Goal: Navigation & Orientation: Go to known website

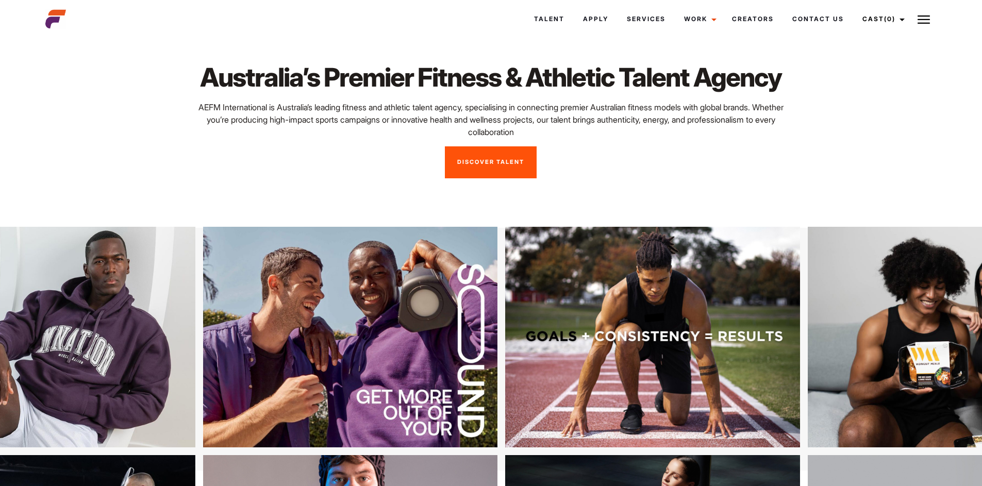
scroll to position [17, 0]
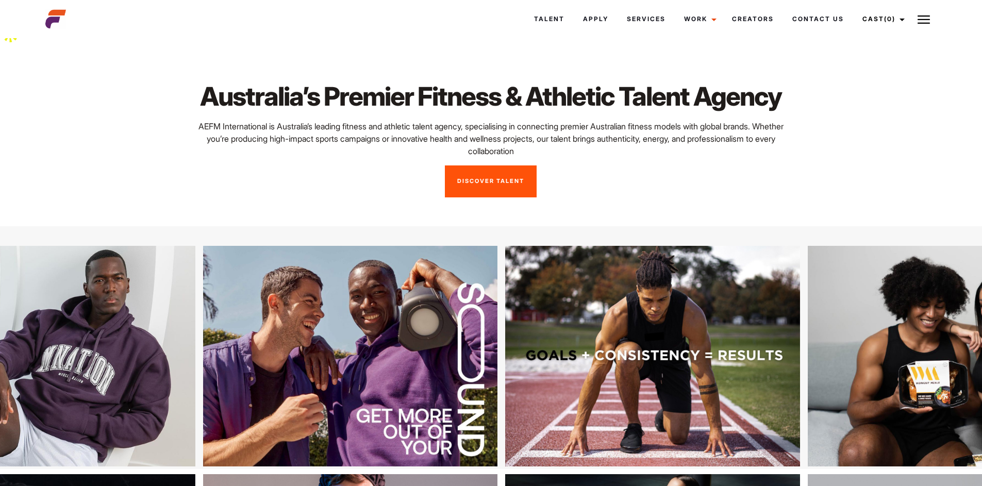
click at [829, 234] on div "Australia’s Premier Fitness & Athletic Talent Agency AEFM International is Aust…" at bounding box center [491, 139] width 904 height 189
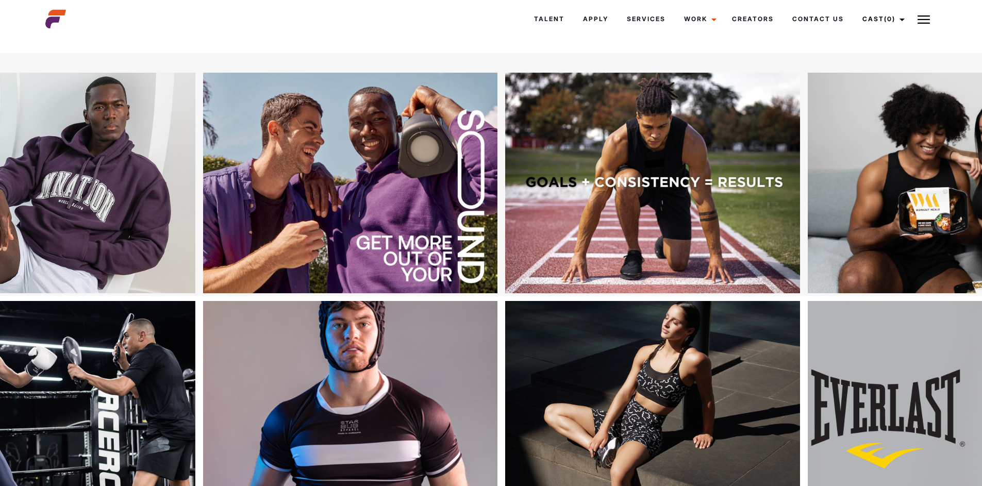
scroll to position [0, 0]
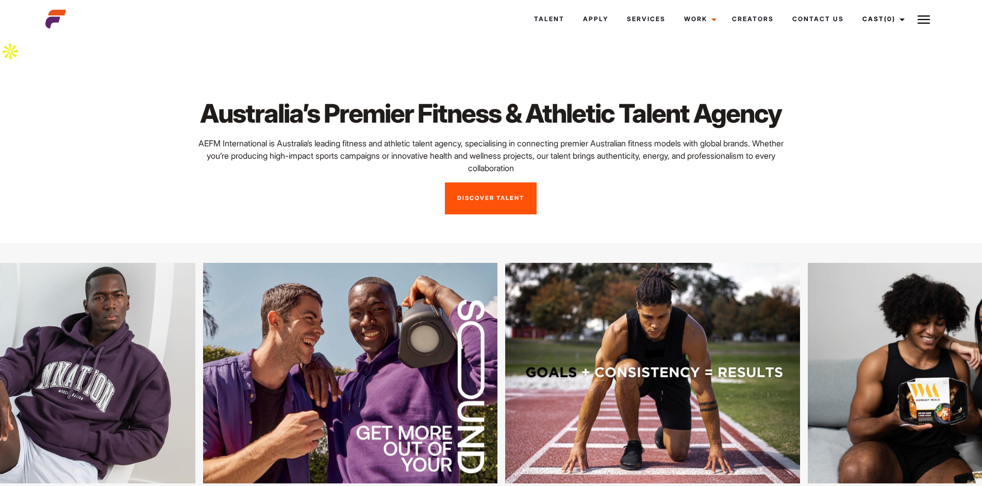
click at [849, 170] on div "Australia’s Premier Fitness & Athletic Talent Agency AEFM International is Aust…" at bounding box center [491, 156] width 904 height 116
click at [819, 157] on div "Australia’s Premier Fitness & Athletic Talent Agency AEFM International is Aust…" at bounding box center [491, 156] width 904 height 116
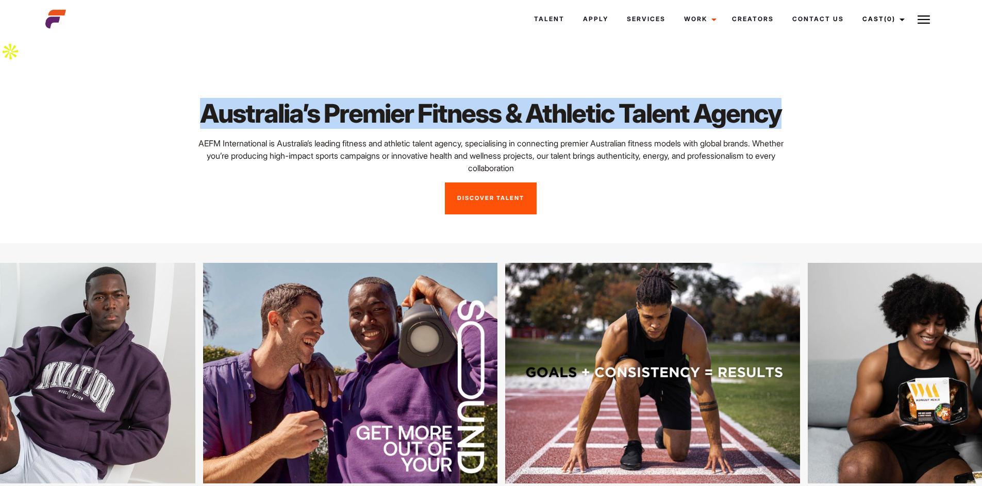
drag, startPoint x: 704, startPoint y: 168, endPoint x: 209, endPoint y: 93, distance: 499.9
click at [209, 98] on h1 "Australia’s Premier Fitness & Athletic Talent Agency" at bounding box center [491, 113] width 590 height 31
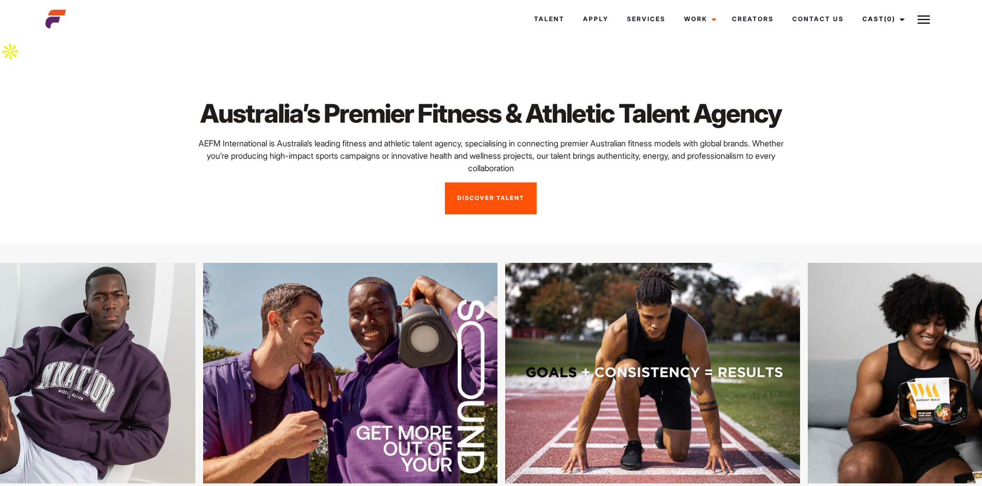
click at [815, 171] on div "Australia’s Premier Fitness & Athletic Talent Agency AEFM International is Aust…" at bounding box center [491, 156] width 904 height 116
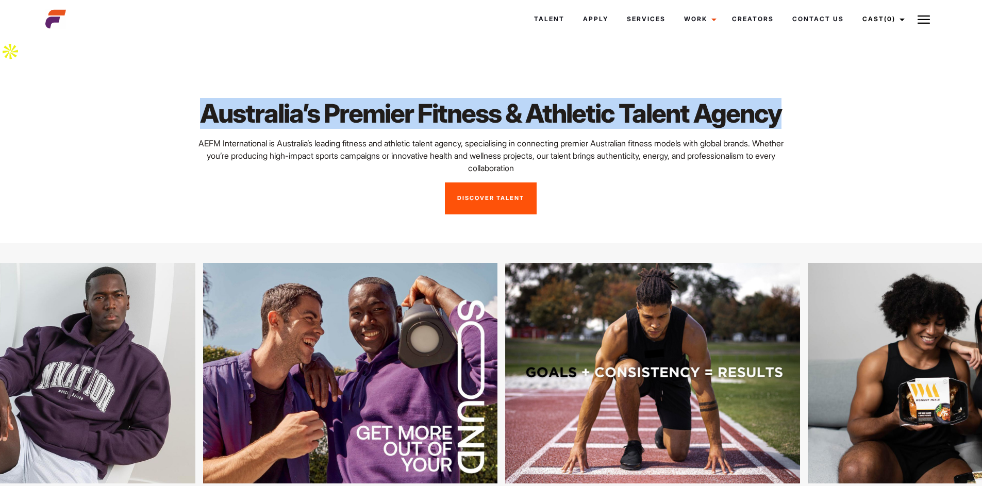
drag, startPoint x: 709, startPoint y: 166, endPoint x: 180, endPoint y: 97, distance: 533.9
click at [180, 98] on div "Australia’s Premier Fitness & Athletic Talent Agency AEFM International is Aust…" at bounding box center [491, 156] width 904 height 116
click at [781, 129] on h1 "Australia’s Premier Fitness & Athletic Talent Agency" at bounding box center [491, 113] width 590 height 31
drag, startPoint x: 704, startPoint y: 165, endPoint x: 21, endPoint y: 103, distance: 686.4
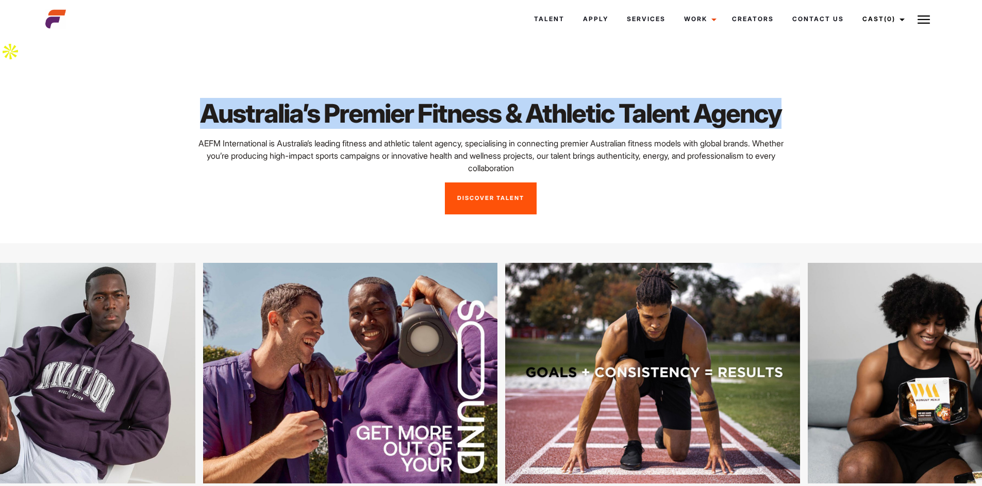
click at [841, 172] on div "Australia’s Premier Fitness & Athletic Talent Agency AEFM International is Aust…" at bounding box center [491, 156] width 904 height 116
drag, startPoint x: 229, startPoint y: 99, endPoint x: 811, endPoint y: 153, distance: 584.4
click at [811, 153] on div "Australia’s Premier Fitness & Athletic Talent Agency AEFM International is Aust…" at bounding box center [491, 156] width 904 height 116
click at [724, 129] on h1 "Australia’s Premier Fitness & Athletic Talent Agency" at bounding box center [491, 113] width 590 height 31
drag, startPoint x: 684, startPoint y: 158, endPoint x: 208, endPoint y: 113, distance: 477.9
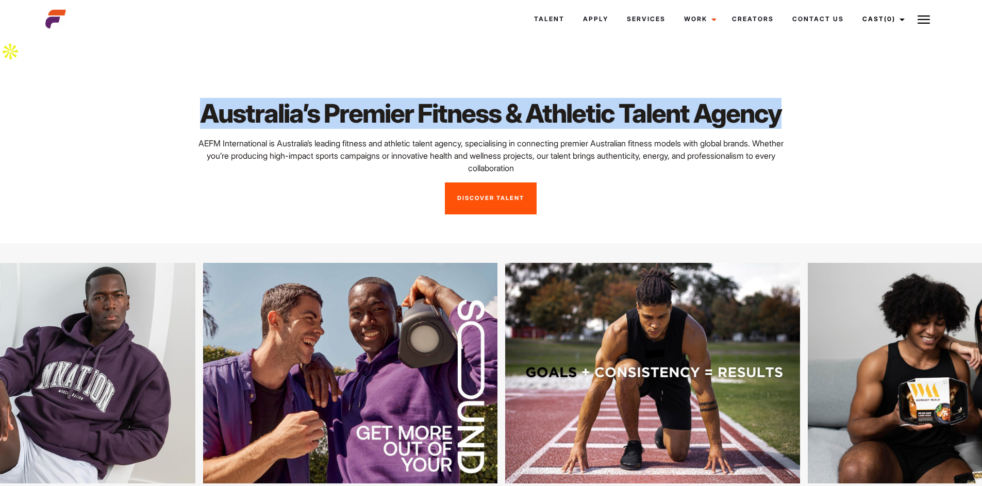
click at [208, 113] on h1 "Australia’s Premier Fitness & Athletic Talent Agency" at bounding box center [491, 113] width 590 height 31
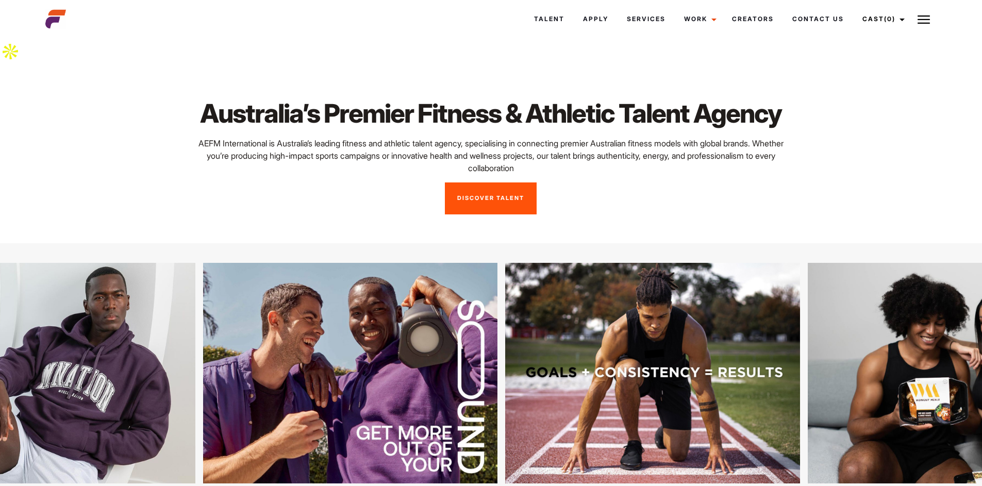
click at [627, 129] on h1 "Australia’s Premier Fitness & Athletic Talent Agency" at bounding box center [491, 113] width 590 height 31
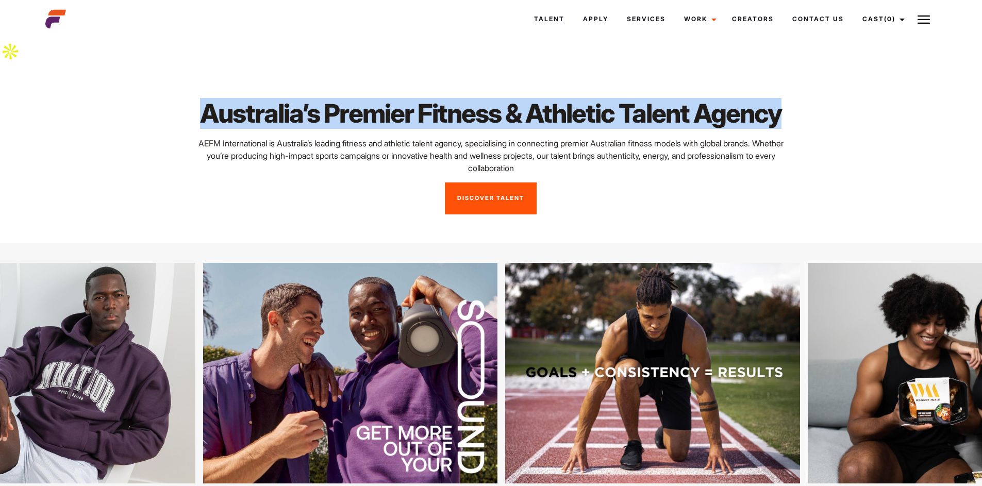
drag, startPoint x: 669, startPoint y: 163, endPoint x: 164, endPoint y: 108, distance: 507.7
click at [164, 108] on div "Australia’s Premier Fitness & Athletic Talent Agency AEFM International is Aust…" at bounding box center [491, 156] width 904 height 116
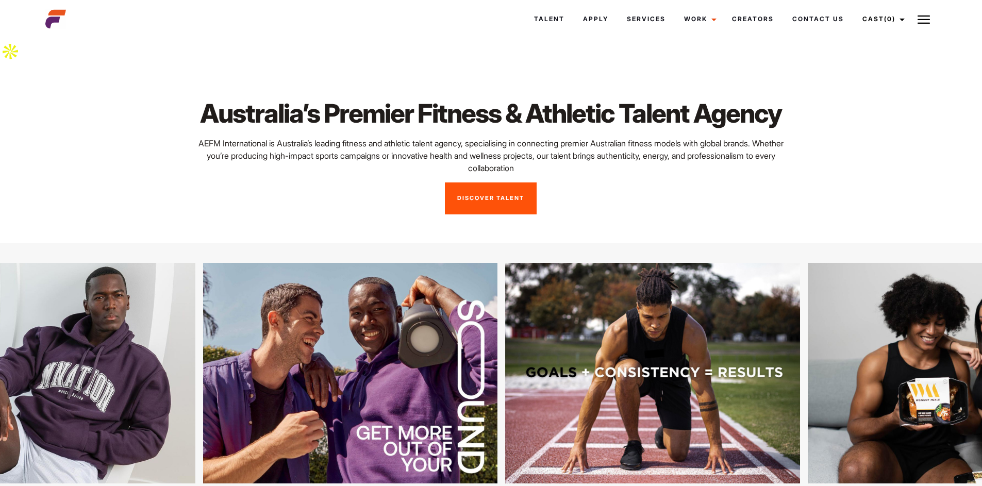
click at [341, 120] on h1 "Australia’s Premier Fitness & Athletic Talent Agency" at bounding box center [491, 113] width 590 height 31
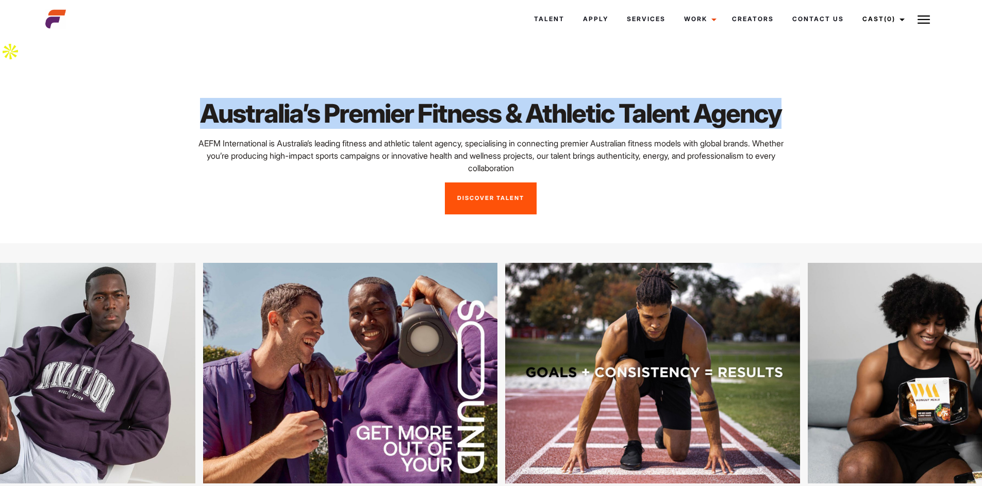
drag, startPoint x: 235, startPoint y: 106, endPoint x: 812, endPoint y: 149, distance: 579.0
click at [804, 146] on div "Australia’s Premier Fitness & Athletic Talent Agency AEFM International is Aust…" at bounding box center [491, 156] width 904 height 116
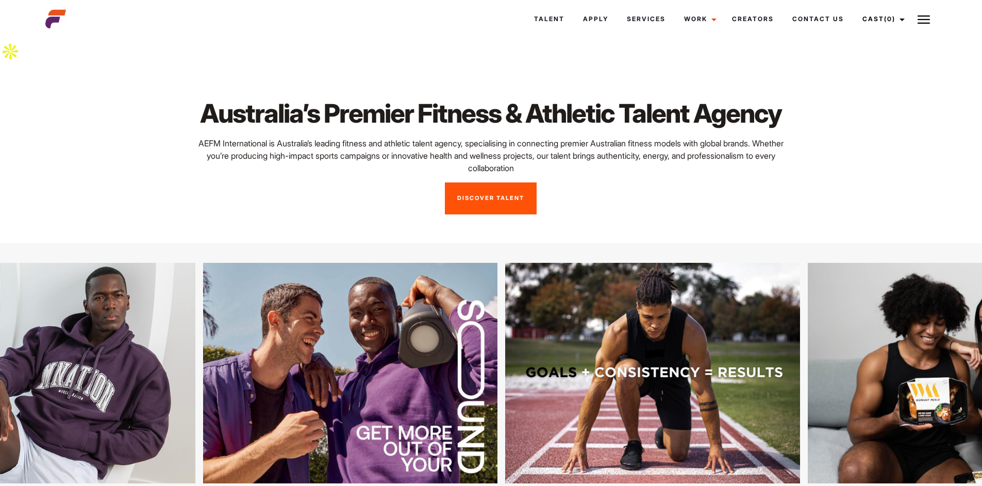
drag, startPoint x: 839, startPoint y: 137, endPoint x: 939, endPoint y: 268, distance: 165.2
click at [845, 140] on div "Australia’s Premier Fitness & Athletic Talent Agency AEFM International is Aust…" at bounding box center [491, 156] width 904 height 116
